Goal: Task Accomplishment & Management: Manage account settings

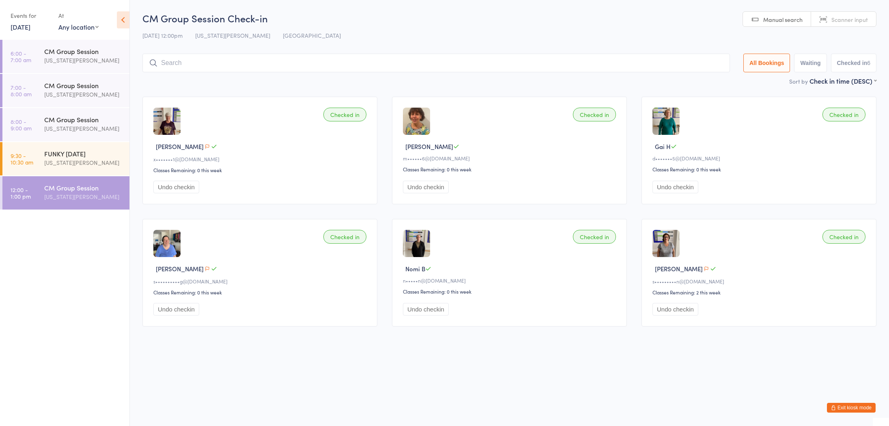
click at [124, 20] on icon at bounding box center [123, 19] width 13 height 17
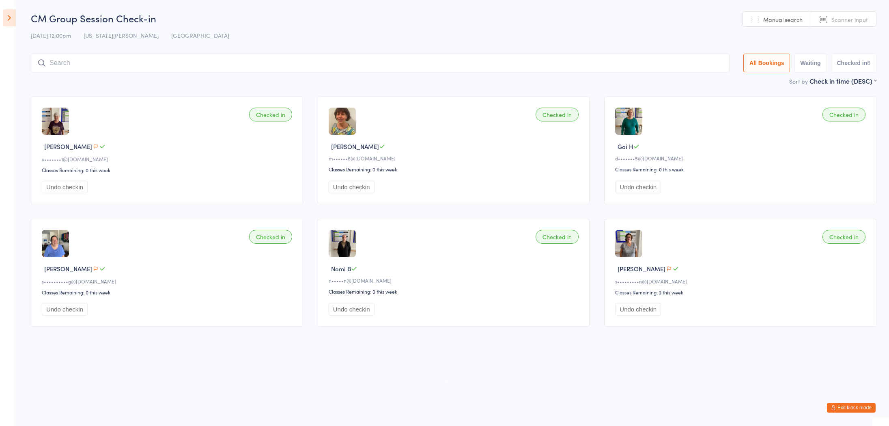
click at [767, 64] on button "All Bookings" at bounding box center [767, 63] width 47 height 19
click at [769, 62] on button "All Bookings" at bounding box center [767, 63] width 47 height 19
click at [60, 36] on span "12 Sep 12:00pm" at bounding box center [51, 35] width 40 height 8
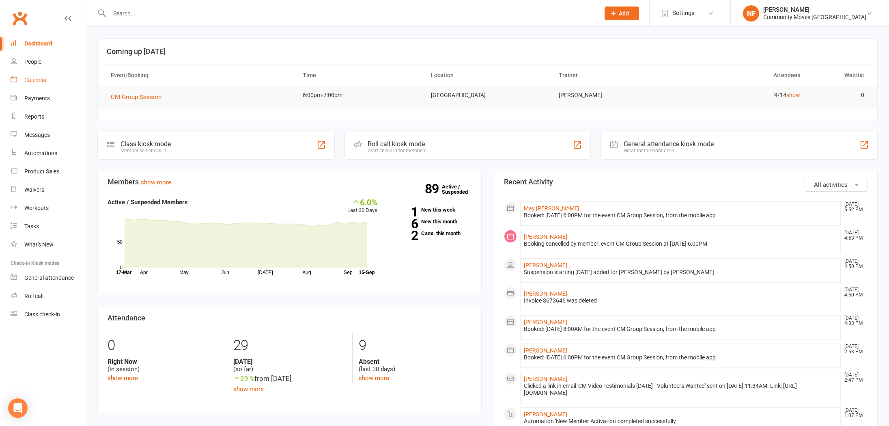
click at [38, 80] on div "Calendar" at bounding box center [35, 80] width 23 height 6
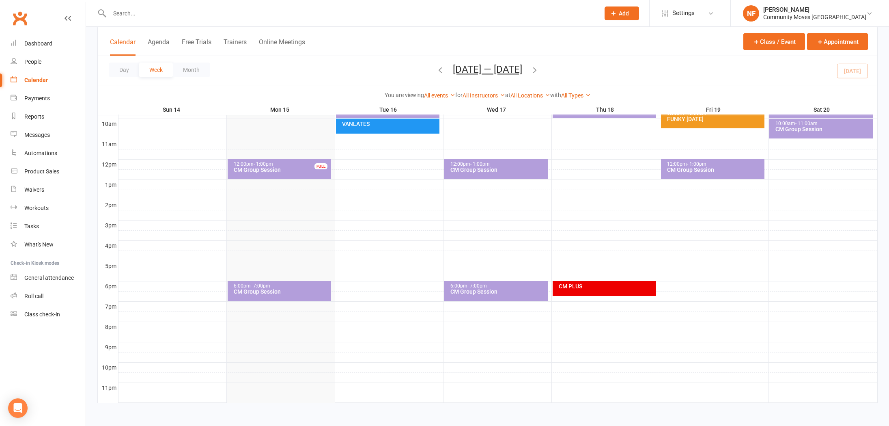
scroll to position [250, 0]
click at [267, 290] on div "CM Group Session" at bounding box center [281, 291] width 96 height 6
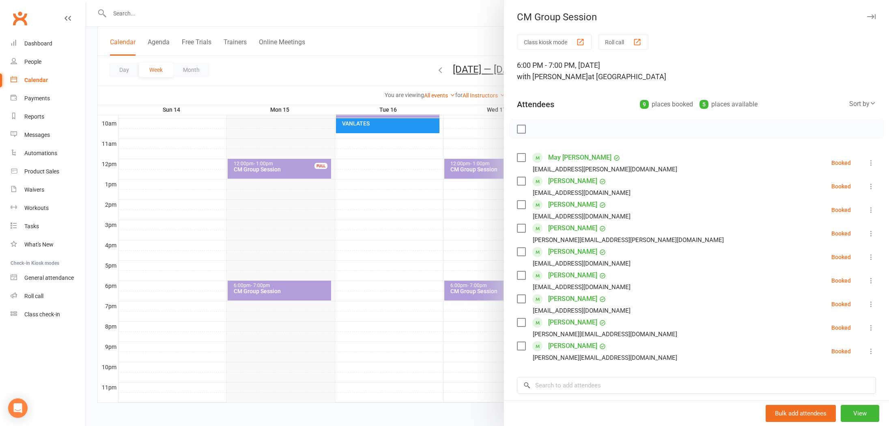
click at [522, 227] on label at bounding box center [521, 228] width 8 height 8
click at [523, 300] on label at bounding box center [521, 299] width 8 height 8
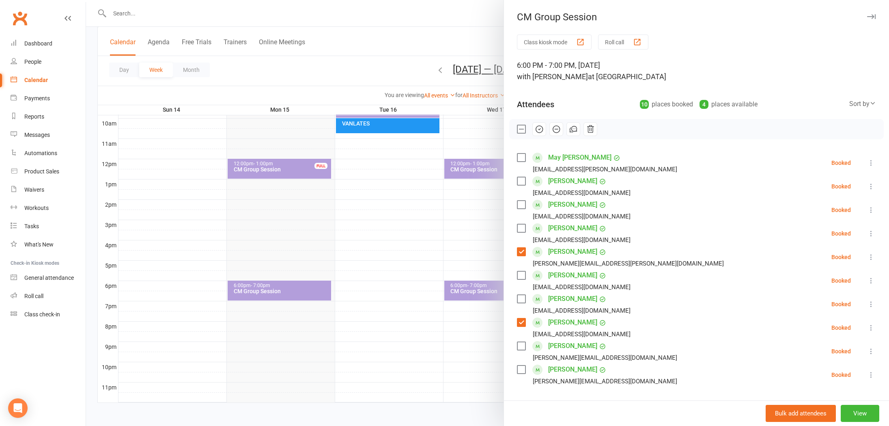
drag, startPoint x: 520, startPoint y: 156, endPoint x: 522, endPoint y: 163, distance: 7.1
click at [521, 156] on label at bounding box center [521, 157] width 8 height 8
click at [522, 183] on label at bounding box center [521, 181] width 8 height 8
click at [522, 206] on label at bounding box center [521, 204] width 8 height 8
drag, startPoint x: 520, startPoint y: 227, endPoint x: 517, endPoint y: 239, distance: 13.0
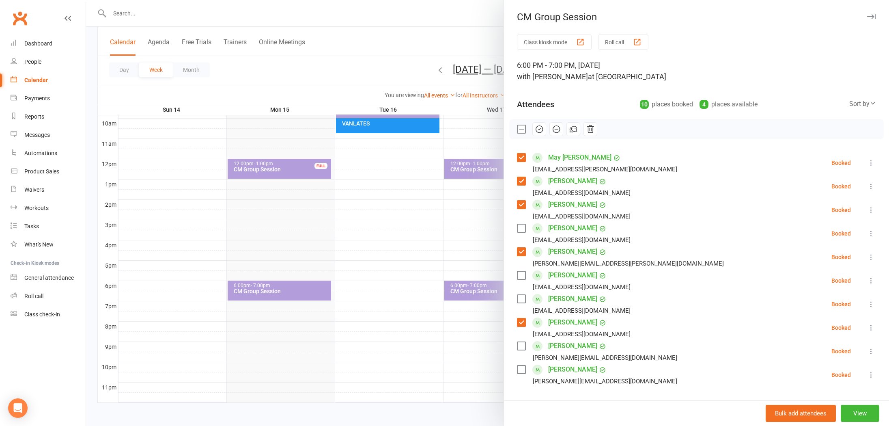
click at [520, 227] on label at bounding box center [521, 228] width 8 height 8
drag, startPoint x: 522, startPoint y: 273, endPoint x: 524, endPoint y: 294, distance: 20.8
click at [523, 274] on label at bounding box center [521, 275] width 8 height 8
click at [522, 298] on label at bounding box center [521, 299] width 8 height 8
drag, startPoint x: 519, startPoint y: 344, endPoint x: 517, endPoint y: 360, distance: 15.7
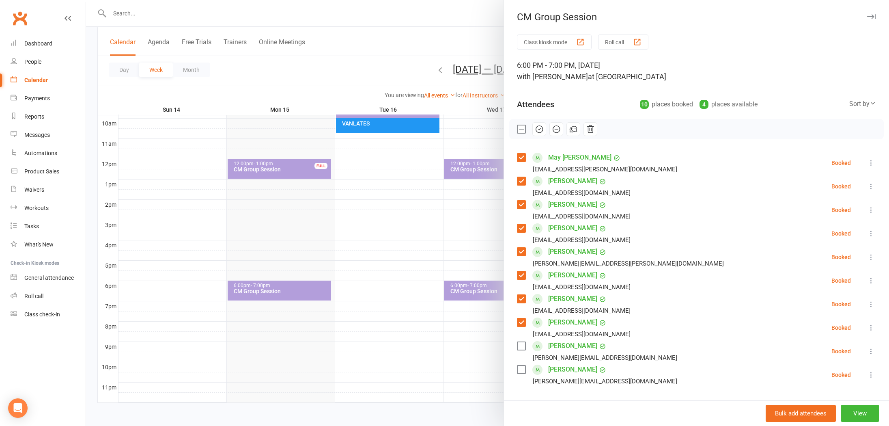
click at [519, 345] on label at bounding box center [521, 346] width 8 height 8
click at [522, 368] on label at bounding box center [521, 369] width 8 height 8
click at [540, 128] on icon "button" at bounding box center [539, 129] width 9 height 9
